Goal: Task Accomplishment & Management: Manage account settings

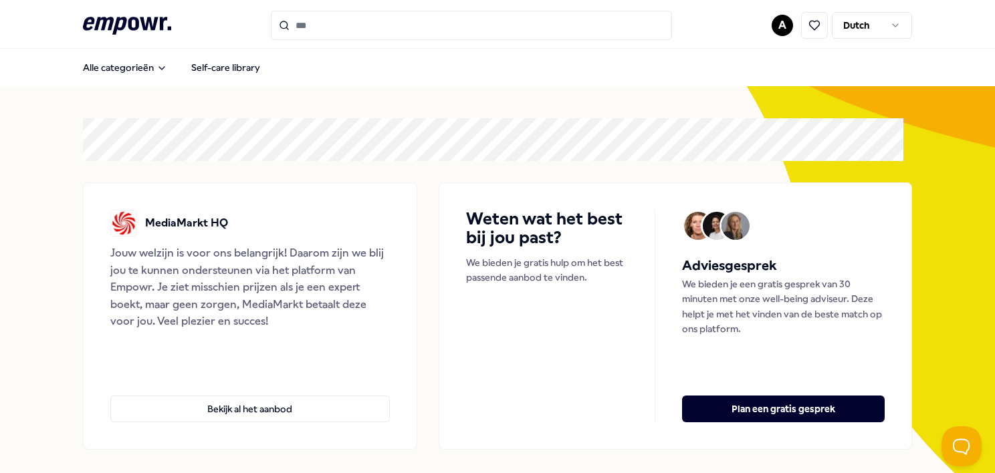
click at [778, 23] on html ".empowr-logo_svg__cls-1{fill:#03032f} A Dutch Alle categorieën Self-care librar…" at bounding box center [497, 236] width 995 height 473
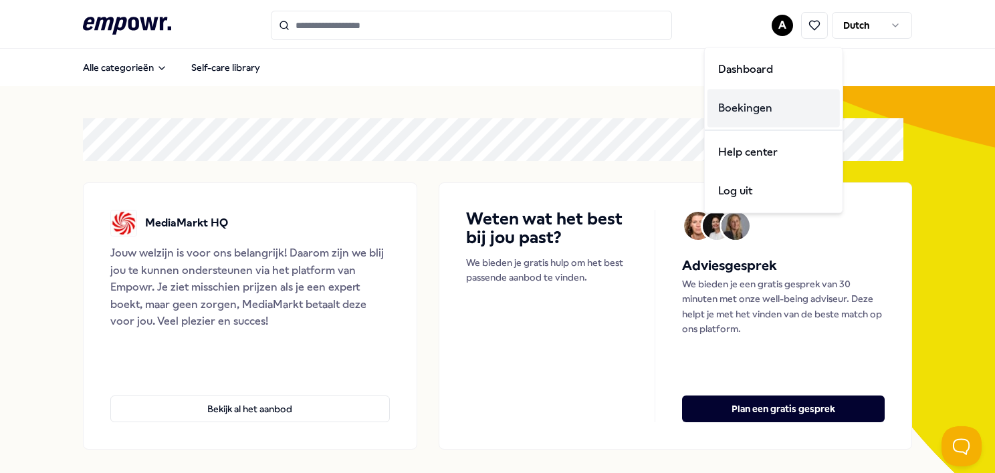
click at [760, 94] on div "Boekingen" at bounding box center [773, 108] width 132 height 39
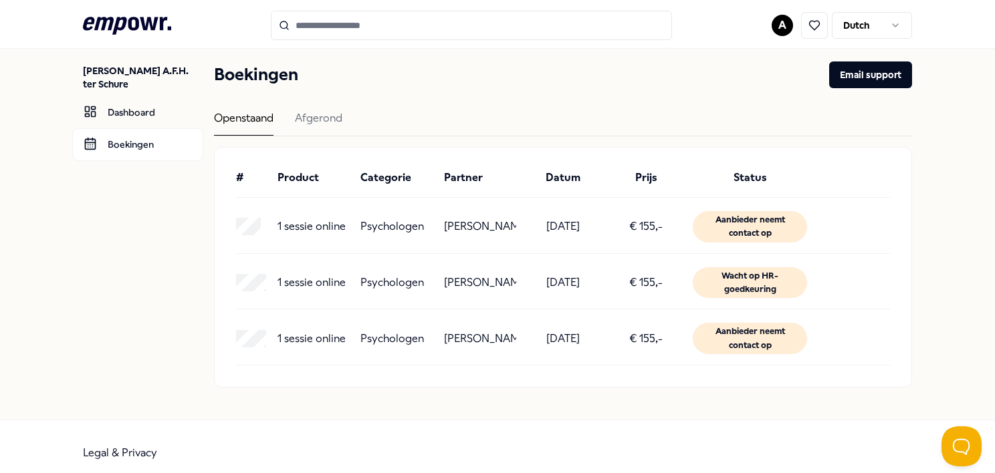
scroll to position [30, 0]
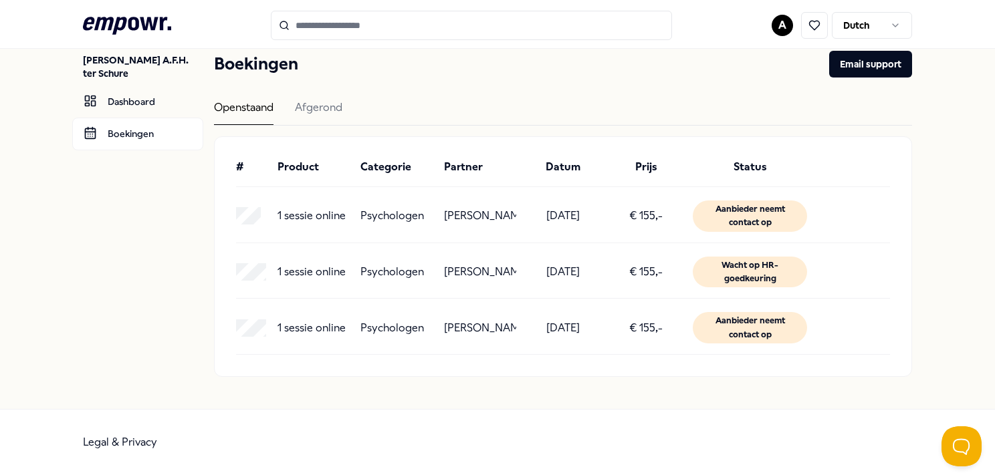
click at [362, 118] on div "Openstaand Afgerond" at bounding box center [563, 112] width 698 height 27
click at [330, 100] on div "Afgerond" at bounding box center [318, 112] width 47 height 26
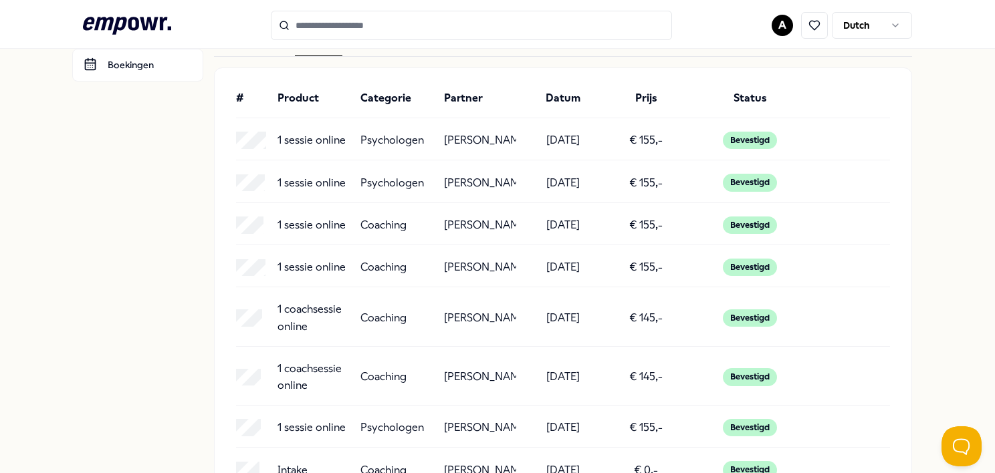
scroll to position [166, 0]
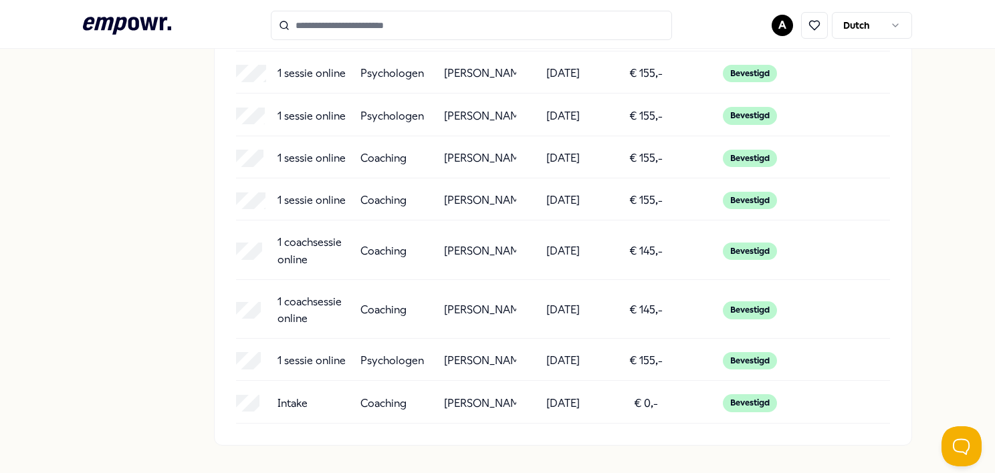
click at [298, 398] on p "Intake" at bounding box center [292, 403] width 30 height 17
click at [300, 354] on p "1 sessie online" at bounding box center [311, 360] width 68 height 17
click at [302, 314] on p "1 coachsessie online" at bounding box center [313, 311] width 72 height 34
click at [305, 256] on p "1 coachsessie online" at bounding box center [313, 251] width 72 height 34
click at [312, 205] on p "1 sessie online" at bounding box center [311, 200] width 68 height 17
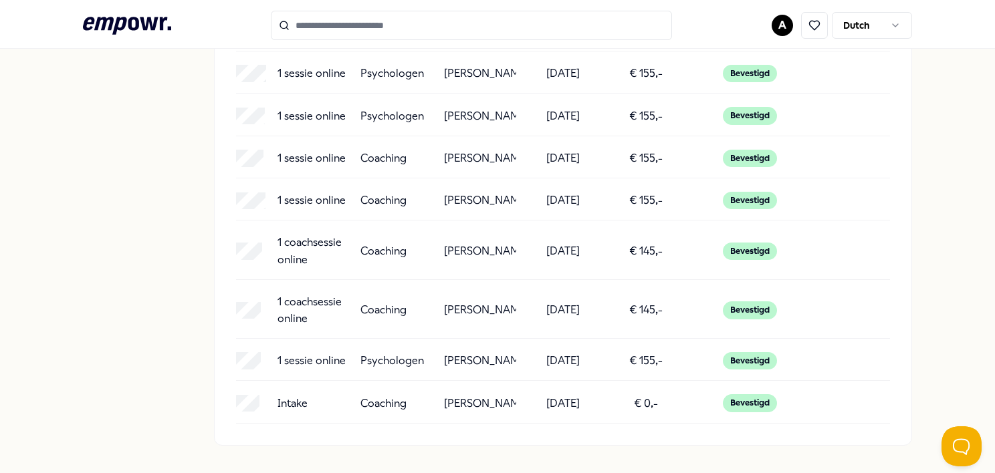
click at [323, 157] on p "1 sessie online" at bounding box center [311, 158] width 68 height 17
click at [326, 112] on p "1 sessie online" at bounding box center [311, 116] width 68 height 17
click at [325, 68] on p "1 sessie online" at bounding box center [311, 73] width 68 height 17
click at [281, 407] on p "Intake" at bounding box center [292, 403] width 30 height 17
click at [290, 368] on div "1 sessie online Psychologen [PERSON_NAME] [DATE] € 155,- Bevestigd" at bounding box center [563, 365] width 654 height 31
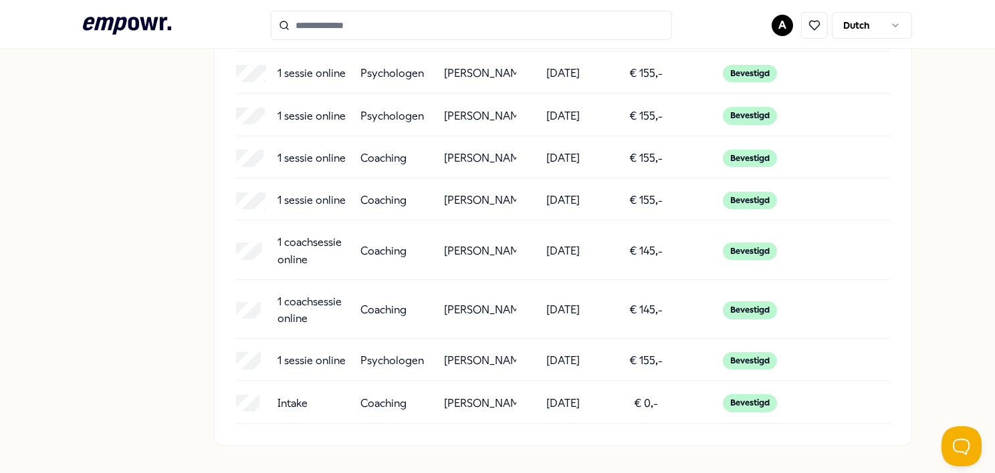
click at [300, 316] on p "1 coachsessie online" at bounding box center [313, 311] width 72 height 34
click at [301, 262] on p "1 coachsessie online" at bounding box center [313, 251] width 72 height 34
click at [303, 205] on p "1 sessie online" at bounding box center [311, 200] width 68 height 17
click at [318, 153] on p "1 sessie online" at bounding box center [311, 158] width 68 height 17
click at [320, 107] on div "1 sessie online" at bounding box center [313, 115] width 72 height 17
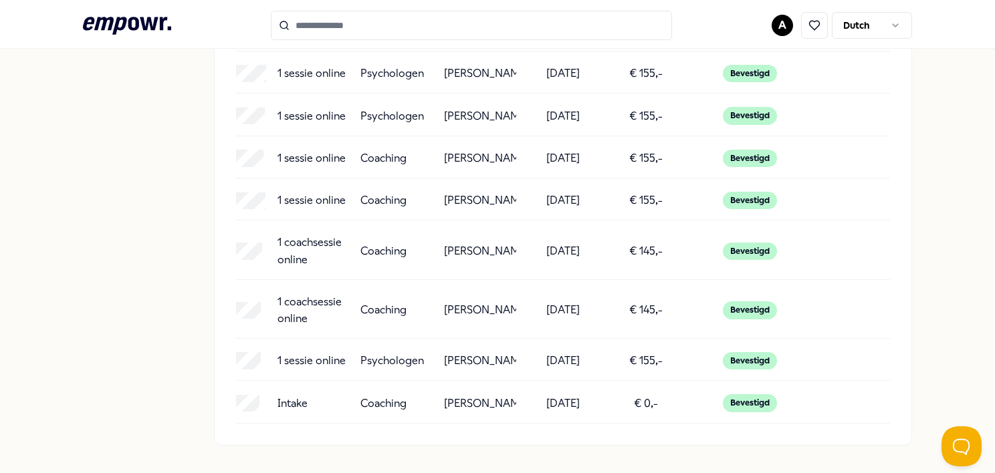
click at [327, 67] on p "1 sessie online" at bounding box center [311, 73] width 68 height 17
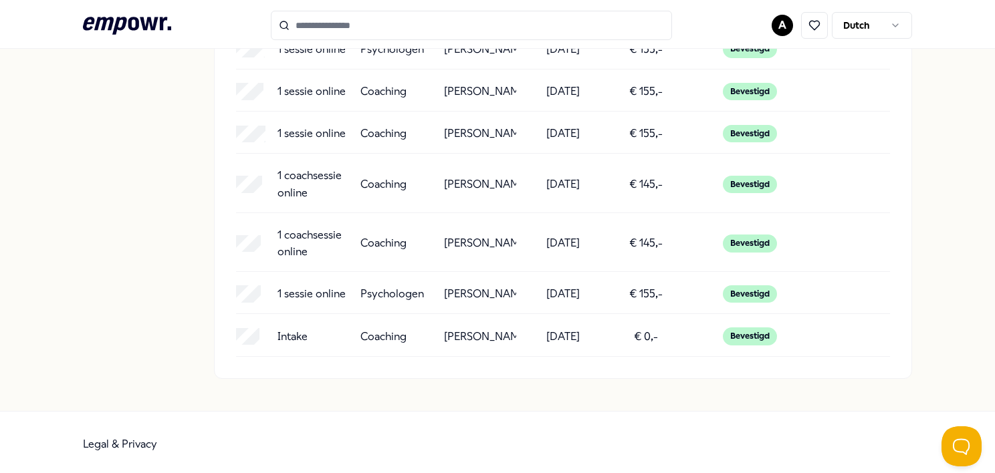
scroll to position [0, 0]
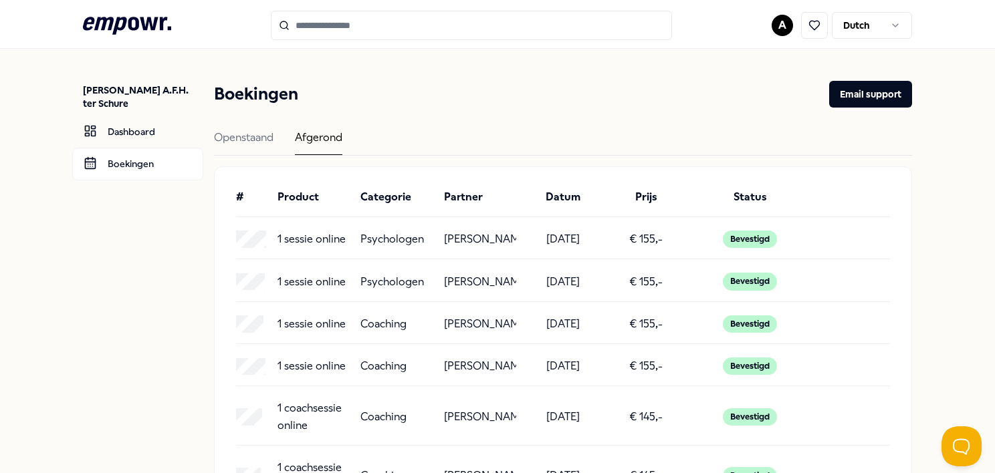
click at [262, 122] on div "Boekingen Email support Openstaand Afgerond # Product Categorie Partner Datum P…" at bounding box center [563, 346] width 698 height 531
click at [258, 138] on div "Openstaand" at bounding box center [244, 142] width 60 height 26
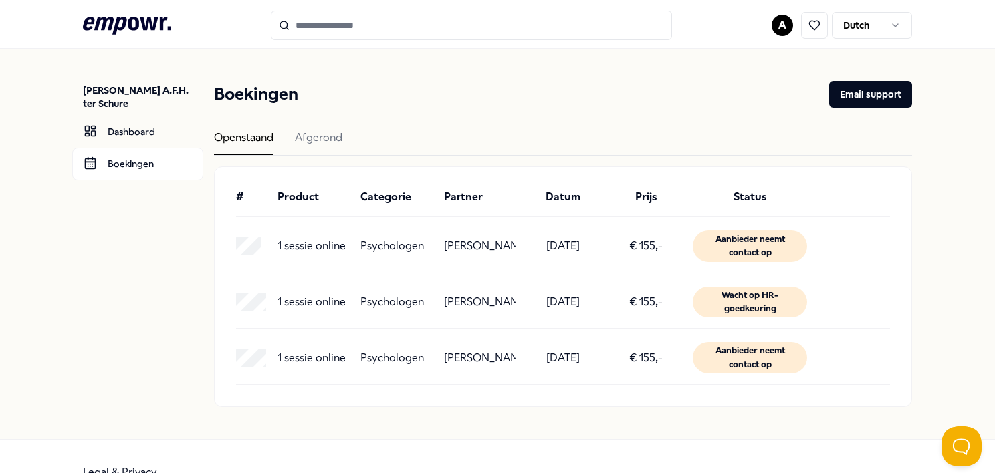
click at [346, 258] on div "1 sessie online" at bounding box center [313, 246] width 72 height 31
